Goal: Task Accomplishment & Management: Use online tool/utility

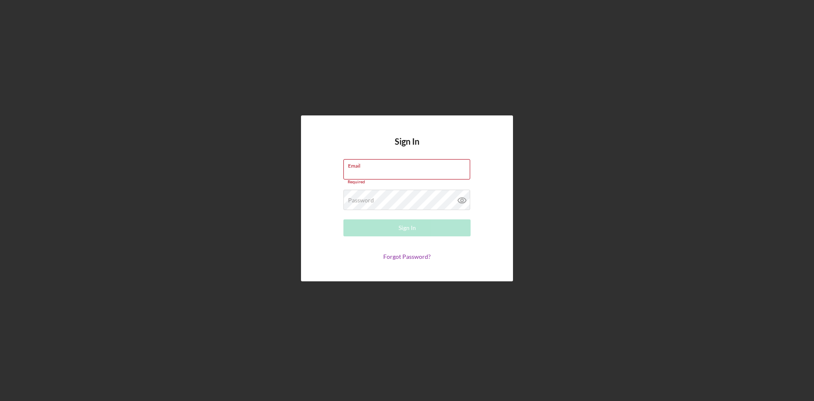
type input "[EMAIL_ADDRESS][DOMAIN_NAME]"
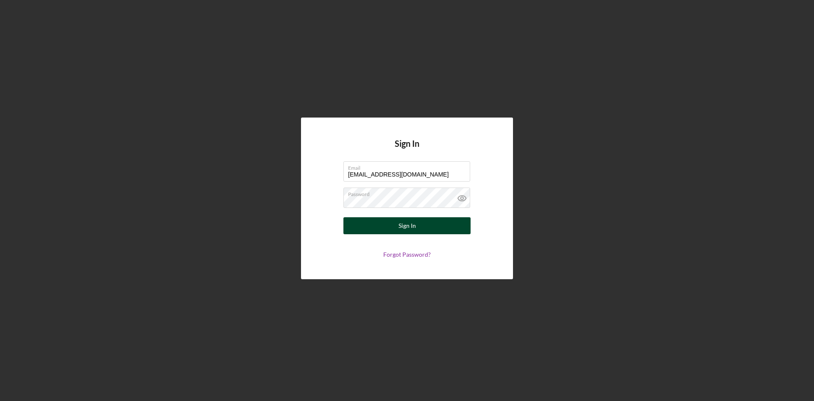
click at [433, 231] on button "Sign In" at bounding box center [406, 225] width 127 height 17
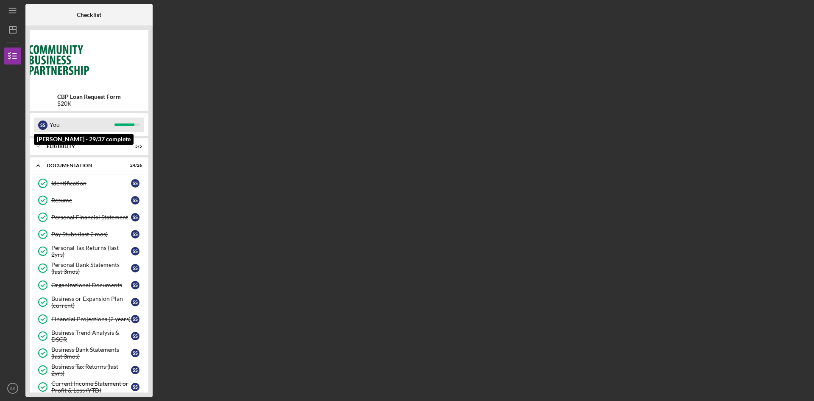
click at [79, 123] on div "You" at bounding box center [82, 124] width 65 height 14
click at [66, 144] on div "Eligibility" at bounding box center [92, 146] width 91 height 5
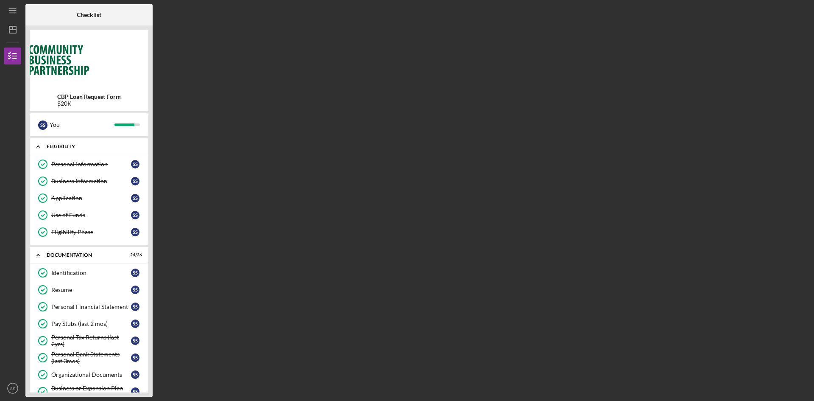
click at [66, 144] on div "Eligibility" at bounding box center [92, 146] width 91 height 5
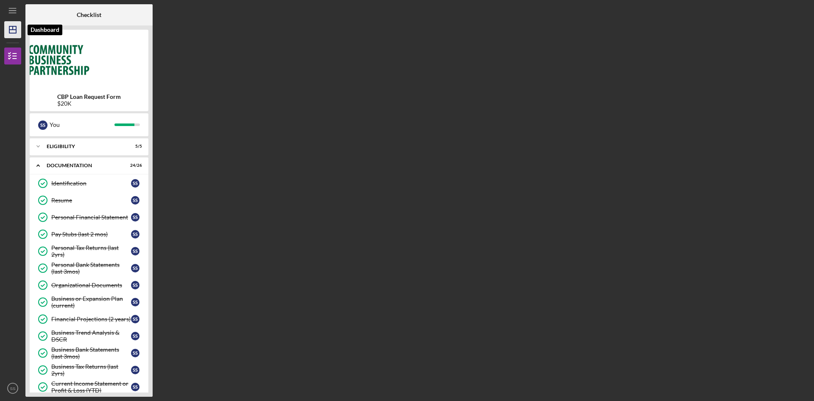
click at [16, 31] on polygon "button" at bounding box center [12, 29] width 7 height 7
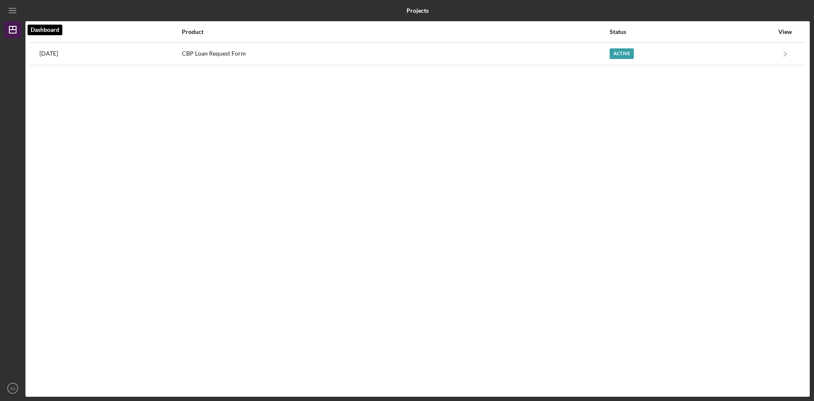
click at [16, 31] on polygon "button" at bounding box center [12, 29] width 7 height 7
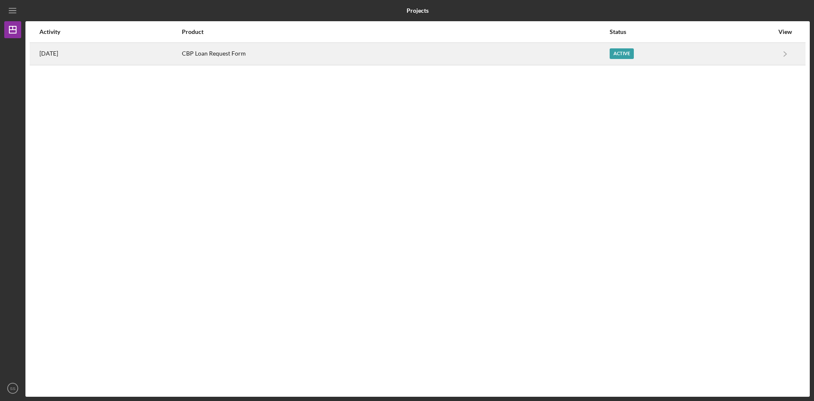
click at [58, 53] on time "[DATE]" at bounding box center [48, 53] width 19 height 7
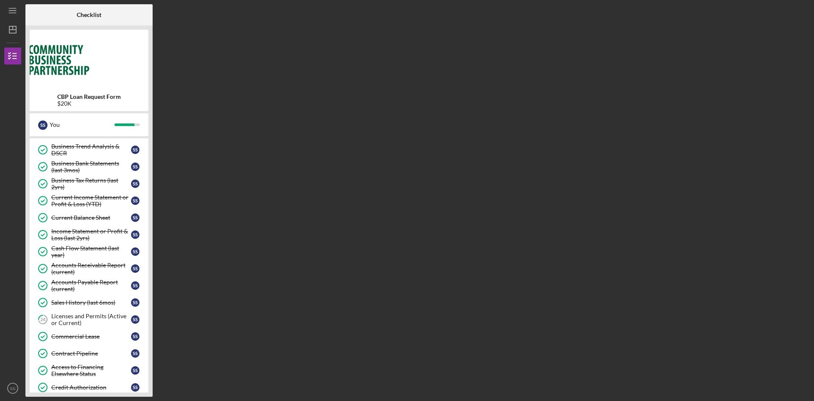
scroll to position [254, 0]
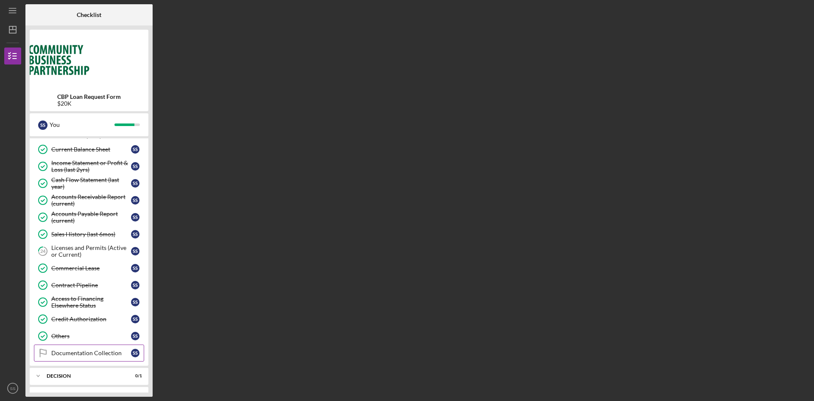
click at [85, 354] on div "Documentation Collection" at bounding box center [91, 352] width 80 height 7
